Goal: Task Accomplishment & Management: Complete application form

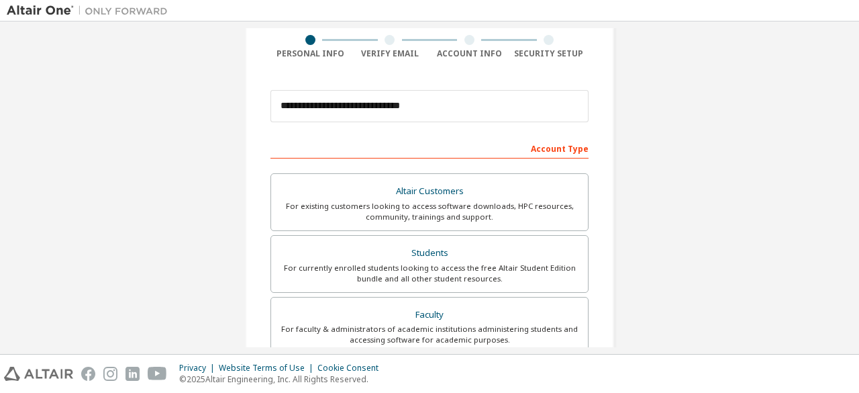
scroll to position [388, 0]
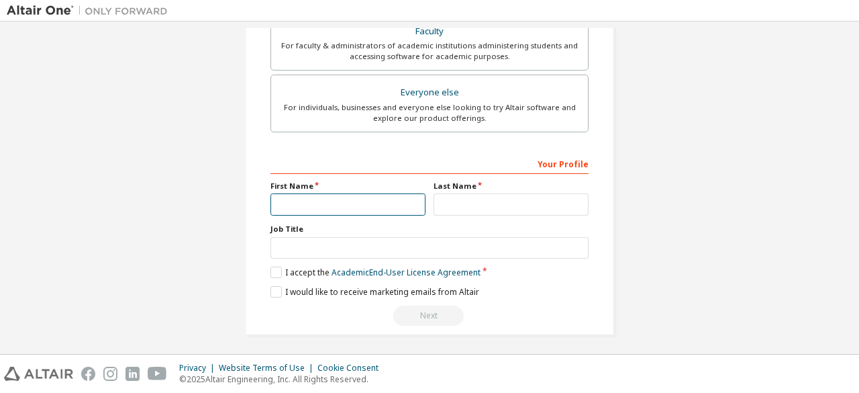
click at [353, 205] on input "text" at bounding box center [348, 204] width 155 height 22
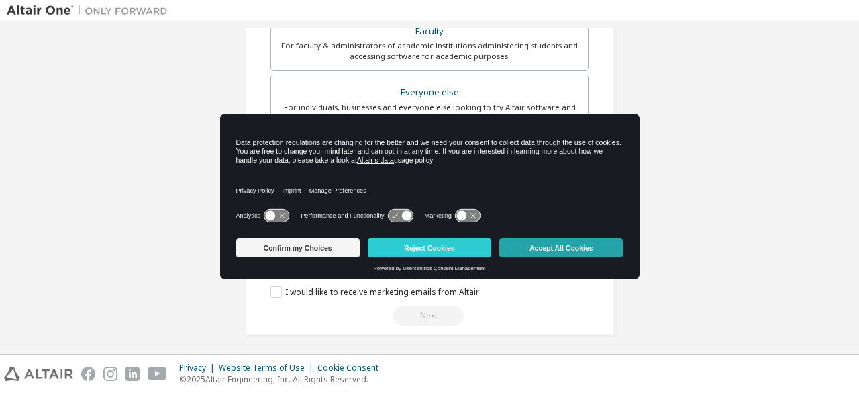
click at [542, 250] on button "Accept All Cookies" at bounding box center [561, 247] width 124 height 19
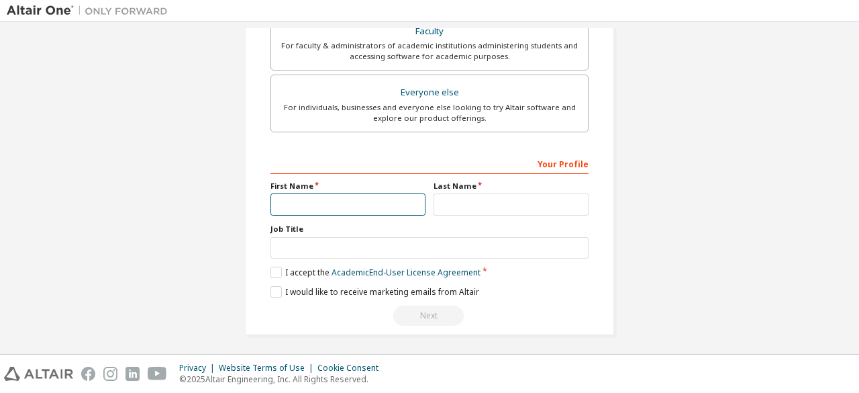
click at [332, 196] on input "text" at bounding box center [348, 204] width 155 height 22
type input "**********"
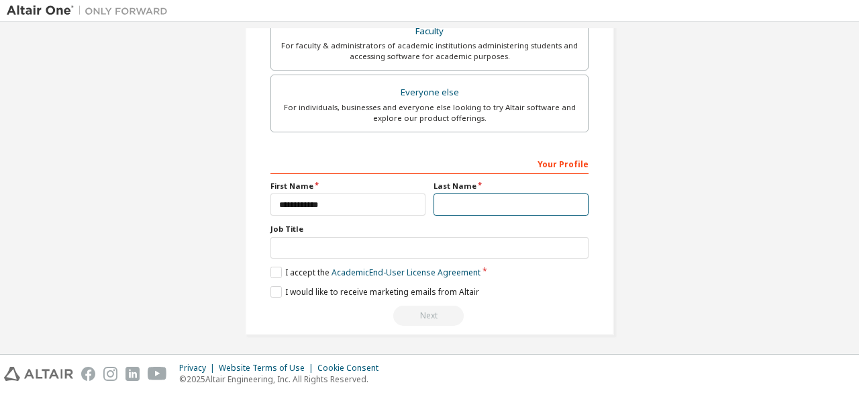
click at [475, 203] on input "text" at bounding box center [511, 204] width 155 height 22
type input "******"
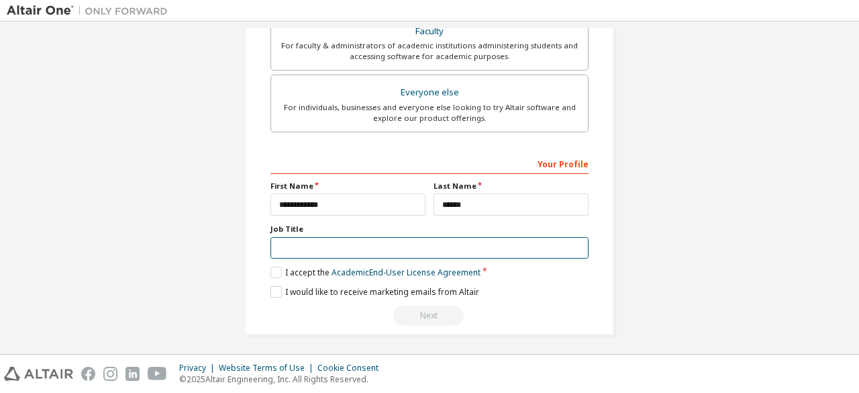
click at [437, 254] on input "text" at bounding box center [430, 248] width 318 height 22
type input "**********"
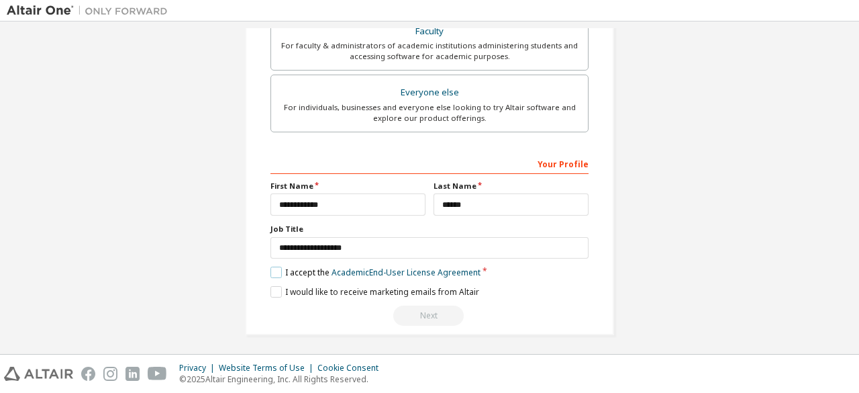
click at [271, 269] on label "I accept the Academic End-User License Agreement" at bounding box center [376, 271] width 210 height 11
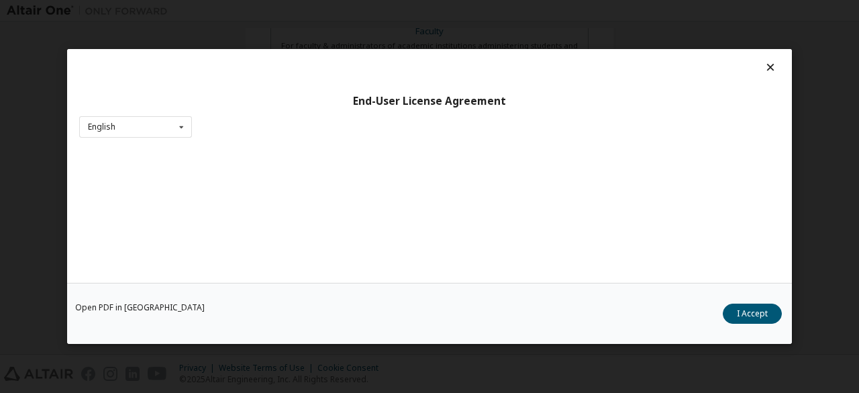
click at [778, 214] on div "End-User License Agreement English English" at bounding box center [429, 166] width 725 height 234
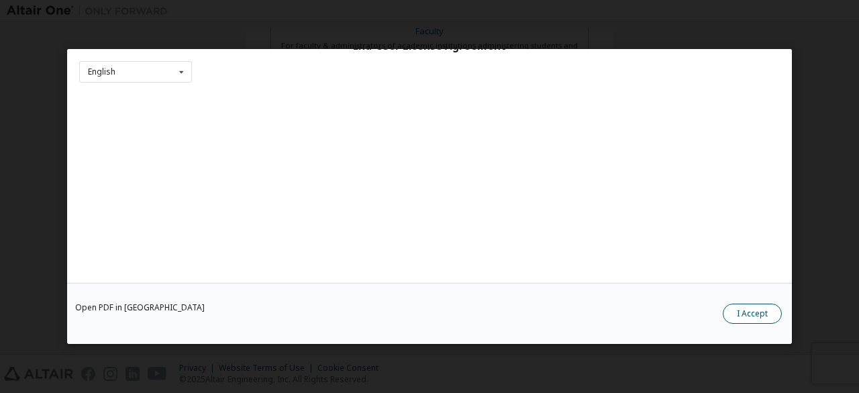
click at [745, 309] on button "I Accept" at bounding box center [752, 313] width 59 height 20
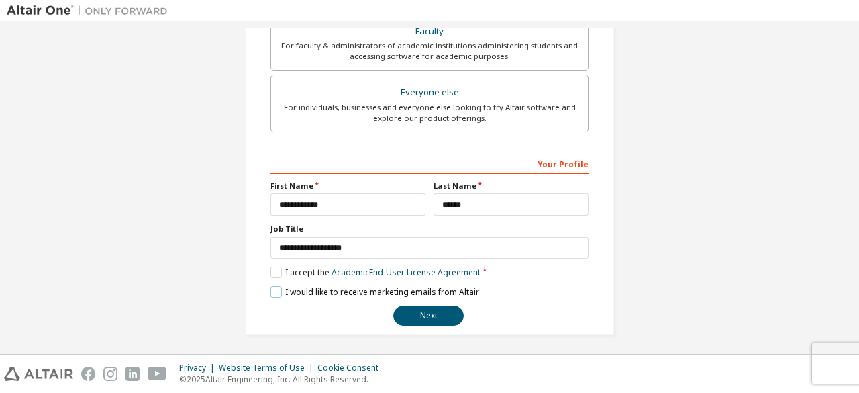
click at [276, 288] on label "I would like to receive marketing emails from Altair" at bounding box center [375, 291] width 209 height 11
click at [275, 288] on label "I would like to receive marketing emails from Altair" at bounding box center [375, 291] width 209 height 11
click at [427, 310] on button "Next" at bounding box center [428, 315] width 70 height 20
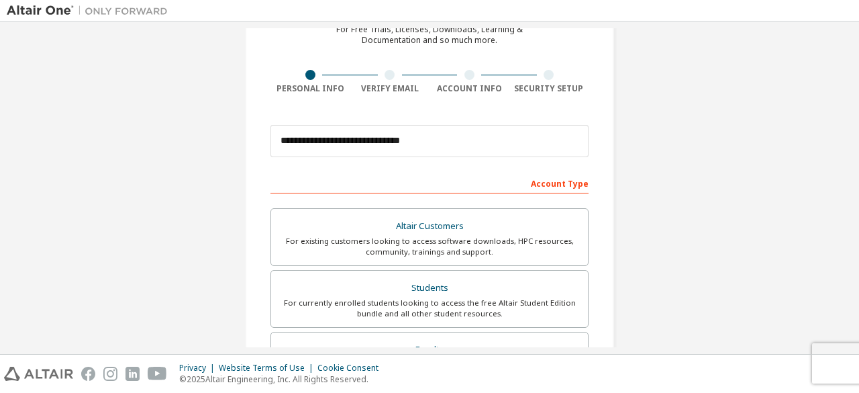
scroll to position [68, 0]
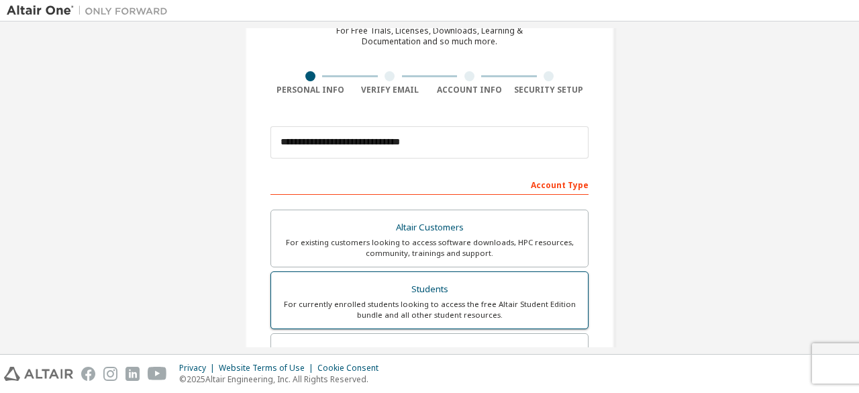
click at [440, 295] on div "Students" at bounding box center [429, 289] width 301 height 19
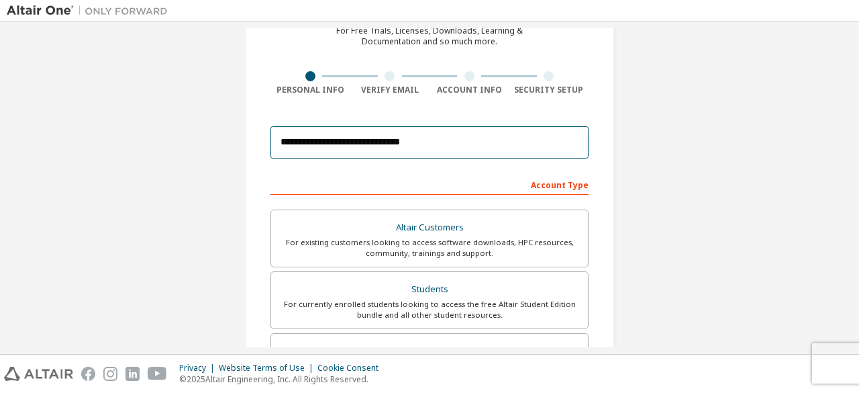
click at [482, 144] on input "**********" at bounding box center [430, 142] width 318 height 32
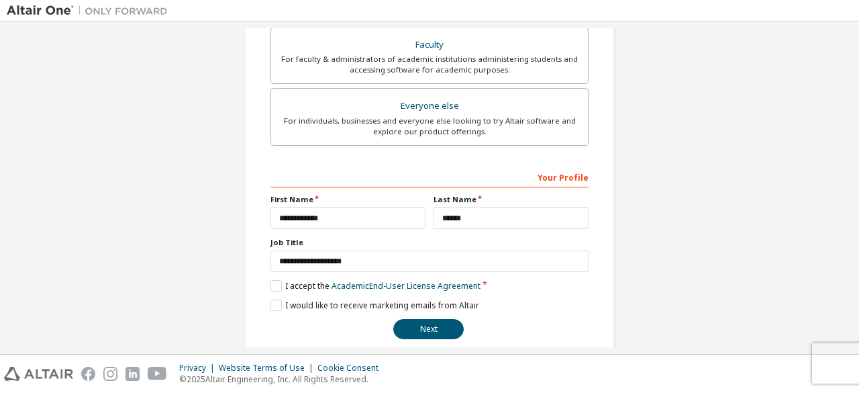
scroll to position [388, 0]
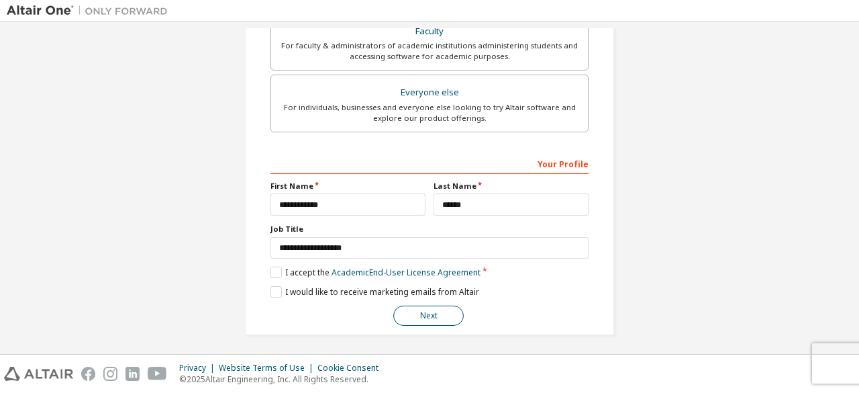
click at [433, 312] on button "Next" at bounding box center [428, 315] width 70 height 20
click at [438, 314] on button "Next" at bounding box center [428, 315] width 70 height 20
click at [438, 314] on div "Next" at bounding box center [430, 315] width 318 height 20
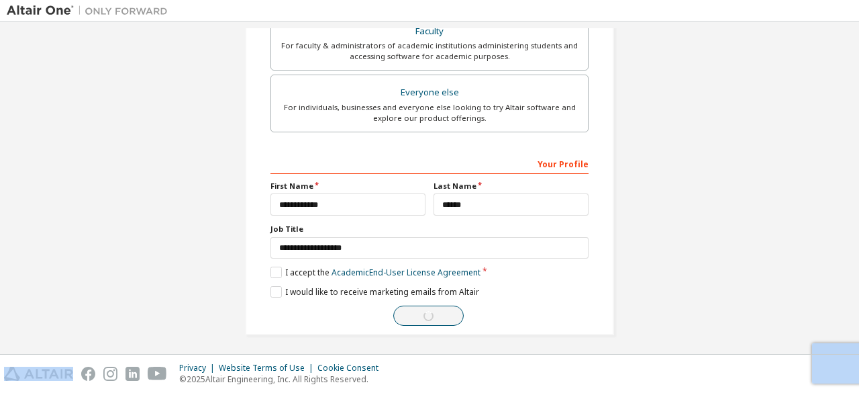
click at [438, 314] on div "Next" at bounding box center [430, 315] width 318 height 20
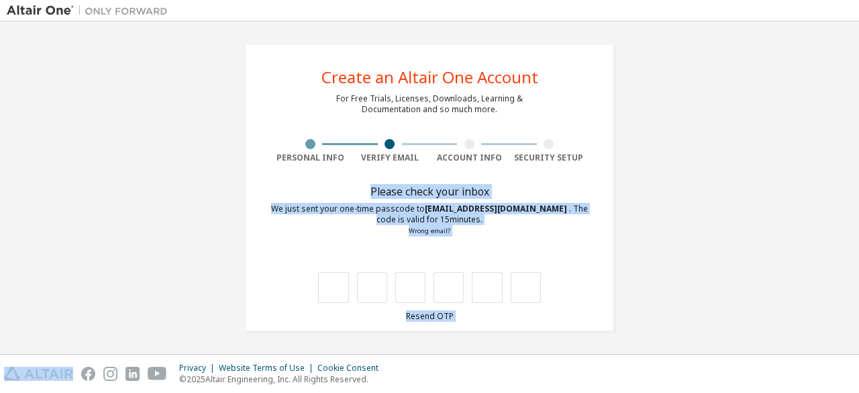
scroll to position [0, 0]
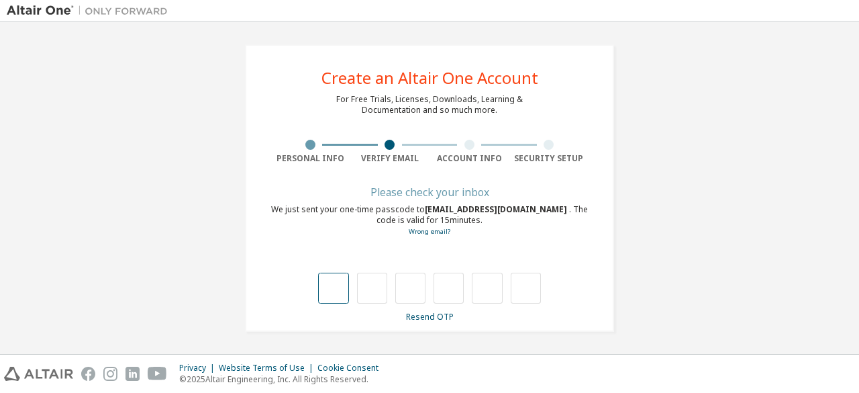
type input "*"
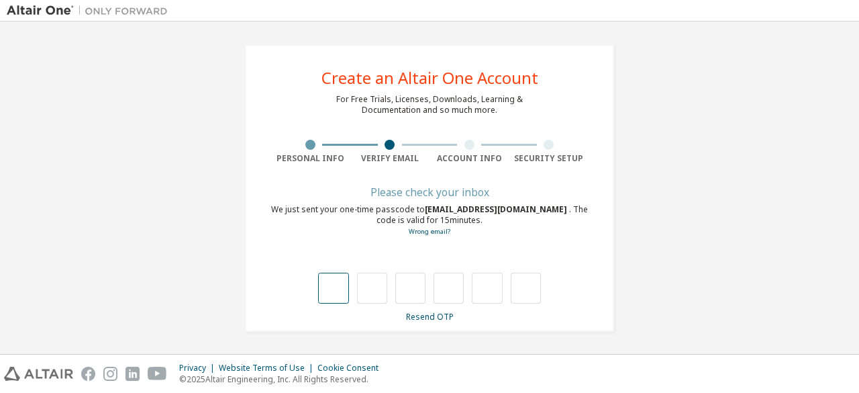
type input "*"
